Goal: Task Accomplishment & Management: Manage account settings

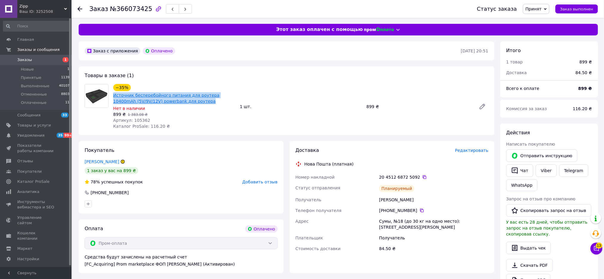
drag, startPoint x: 189, startPoint y: 100, endPoint x: 113, endPoint y: 94, distance: 75.6
click at [113, 94] on span "Источник бесперебойного питания для роутера 10400mAh (5V/9V/12V) powerbank для …" at bounding box center [174, 98] width 122 height 12
click at [217, 133] on div "Товары в заказе (1) −35% Источник бесперебойного питания для роутера 10400mAh (…" at bounding box center [287, 100] width 416 height 69
click at [38, 139] on link "Уведомления 35 99+" at bounding box center [36, 135] width 73 height 10
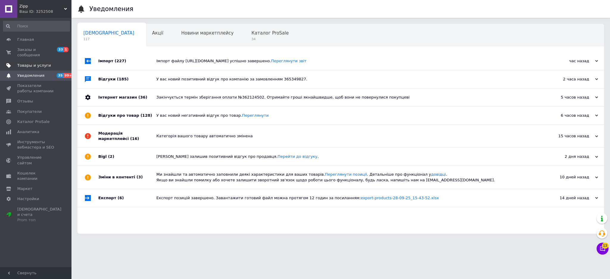
click at [46, 63] on span "Товары и услуги" at bounding box center [36, 65] width 38 height 5
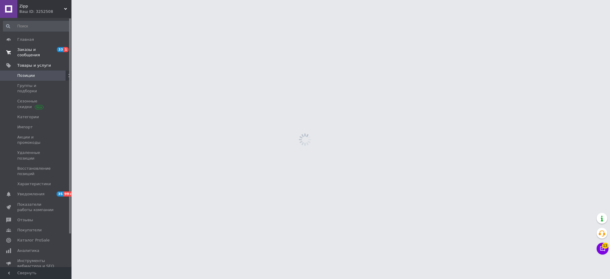
click at [44, 48] on span "Заказы и сообщения" at bounding box center [36, 52] width 38 height 11
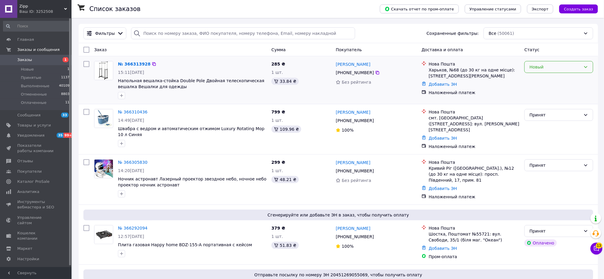
click at [571, 70] on div "Новый" at bounding box center [555, 67] width 52 height 7
click at [565, 79] on li "Принят" at bounding box center [559, 80] width 68 height 11
